Goal: Task Accomplishment & Management: Use online tool/utility

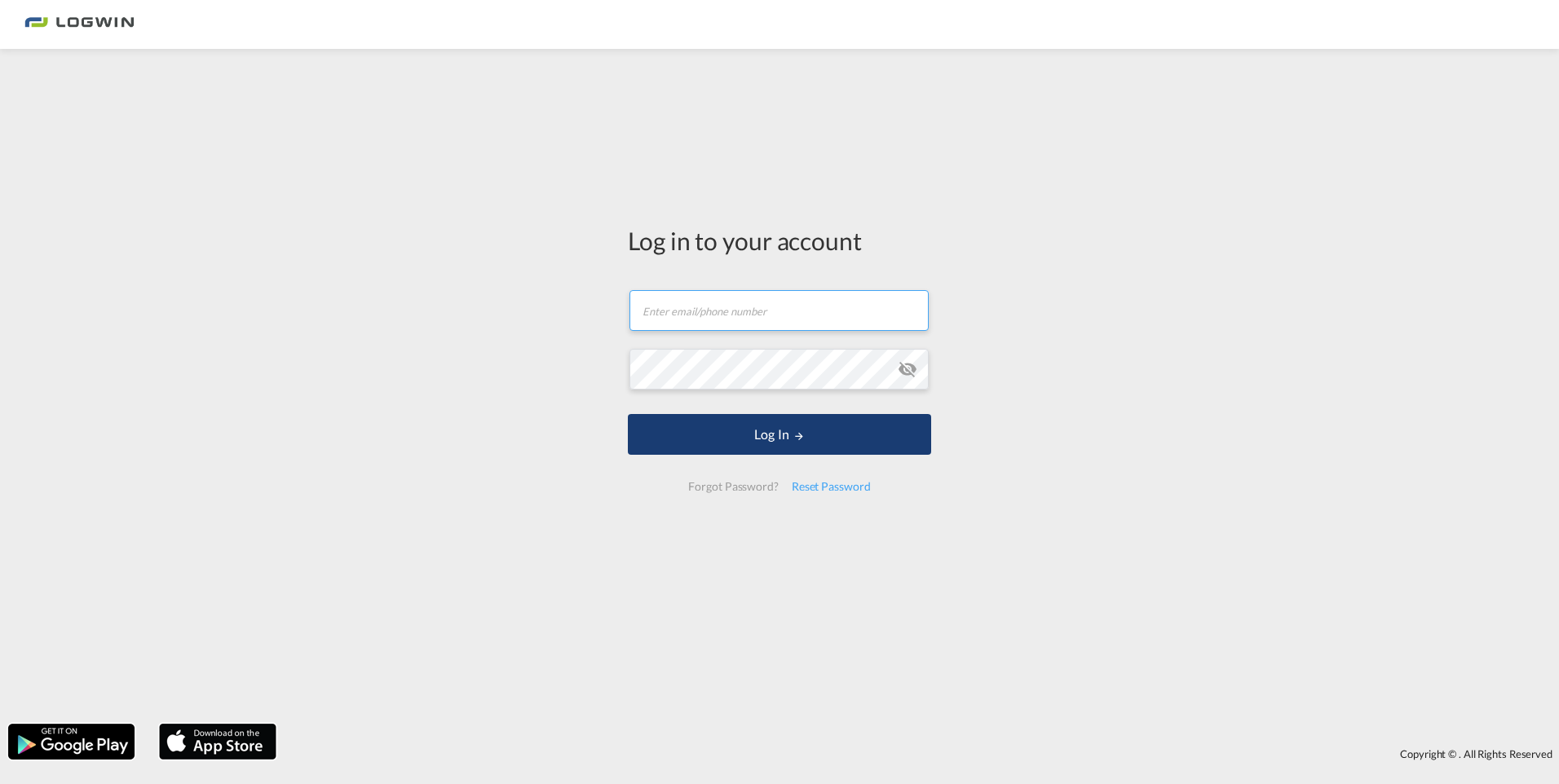
type input "[PERSON_NAME][EMAIL_ADDRESS][PERSON_NAME][DOMAIN_NAME]"
click at [758, 434] on button "Log In" at bounding box center [779, 434] width 303 height 41
